Goal: Transaction & Acquisition: Purchase product/service

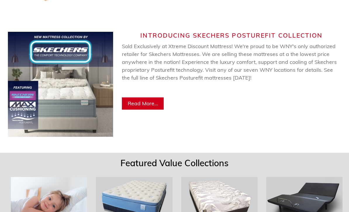
scroll to position [398, 0]
click at [81, 92] on img at bounding box center [60, 84] width 105 height 105
click at [74, 89] on img at bounding box center [60, 84] width 105 height 105
click at [155, 100] on span "Read More..." at bounding box center [143, 103] width 30 height 7
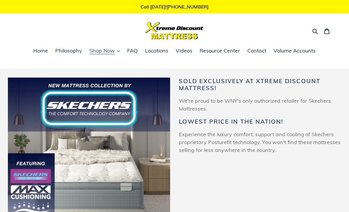
click at [117, 54] on button "Shop Now" at bounding box center [104, 51] width 36 height 9
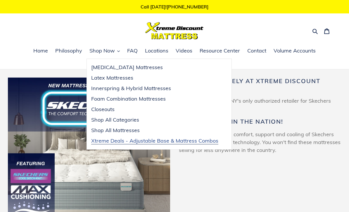
click at [202, 145] on link "Xtreme Deals - Adjustable Base & Mattress Combos" at bounding box center [155, 141] width 136 height 11
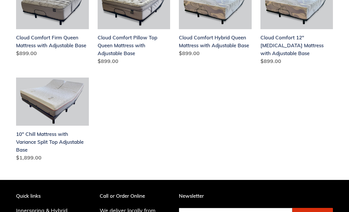
scroll to position [292, 0]
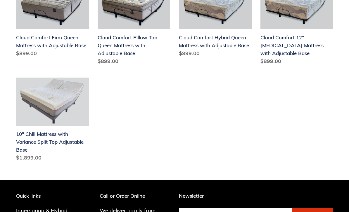
click at [52, 130] on link "10" Chill Mattress with Variance Split Top Adjustable Base" at bounding box center [52, 121] width 73 height 87
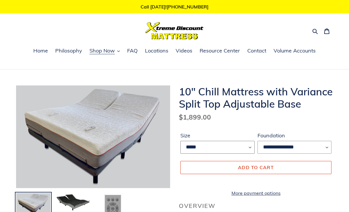
click at [250, 147] on select "*****" at bounding box center [217, 147] width 74 height 13
click at [159, 52] on span "Locations" at bounding box center [156, 50] width 23 height 7
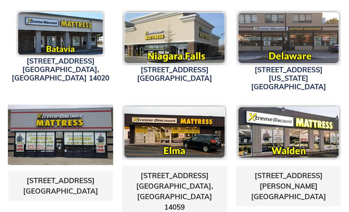
scroll to position [223, 0]
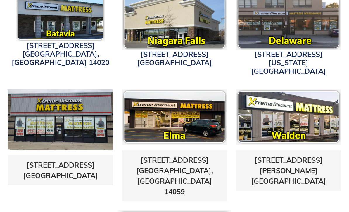
click at [86, 121] on img at bounding box center [60, 120] width 105 height 60
click at [53, 161] on link "[STREET_ADDRESS]" at bounding box center [60, 170] width 75 height 19
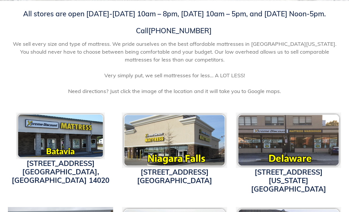
scroll to position [0, 0]
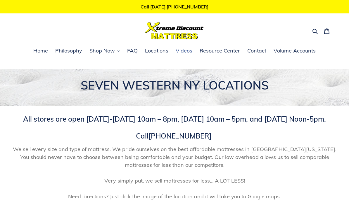
click at [188, 52] on span "Videos" at bounding box center [183, 50] width 17 height 7
